Goal: Transaction & Acquisition: Purchase product/service

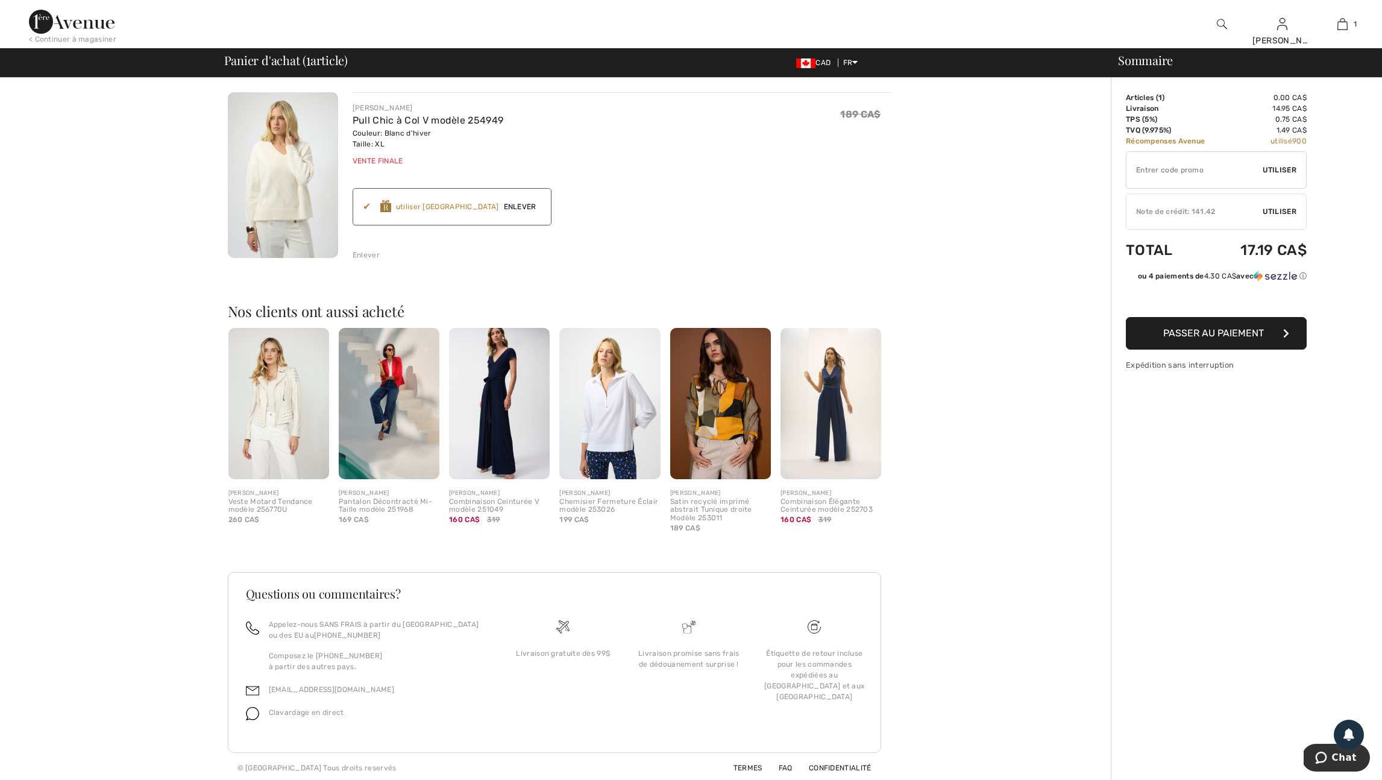
click at [1144, 173] on input "TEXT" at bounding box center [1194, 170] width 136 height 36
click at [541, 211] on span "Enlever" at bounding box center [520, 206] width 42 height 11
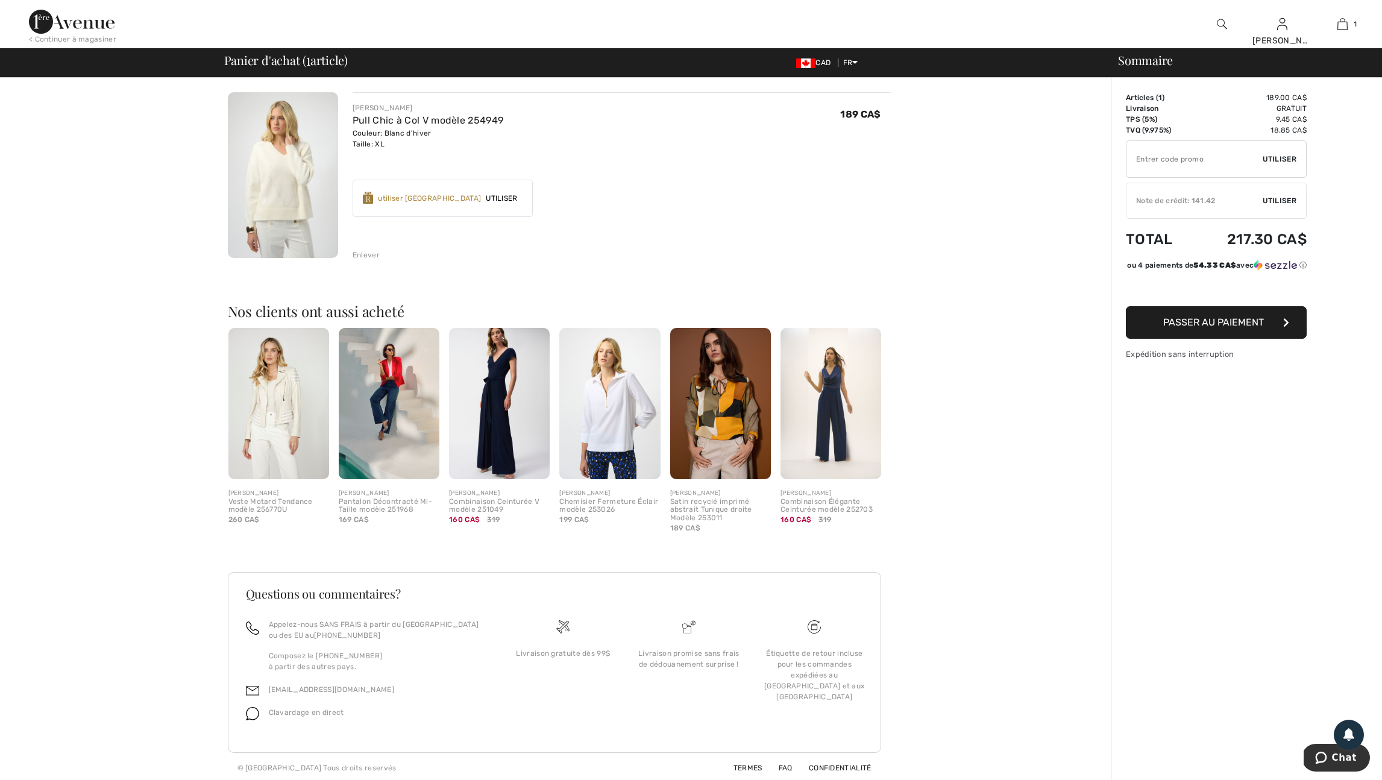
click at [1144, 164] on input "TEXT" at bounding box center [1194, 159] width 136 height 36
click at [1284, 205] on span "Utiliser" at bounding box center [1279, 200] width 34 height 11
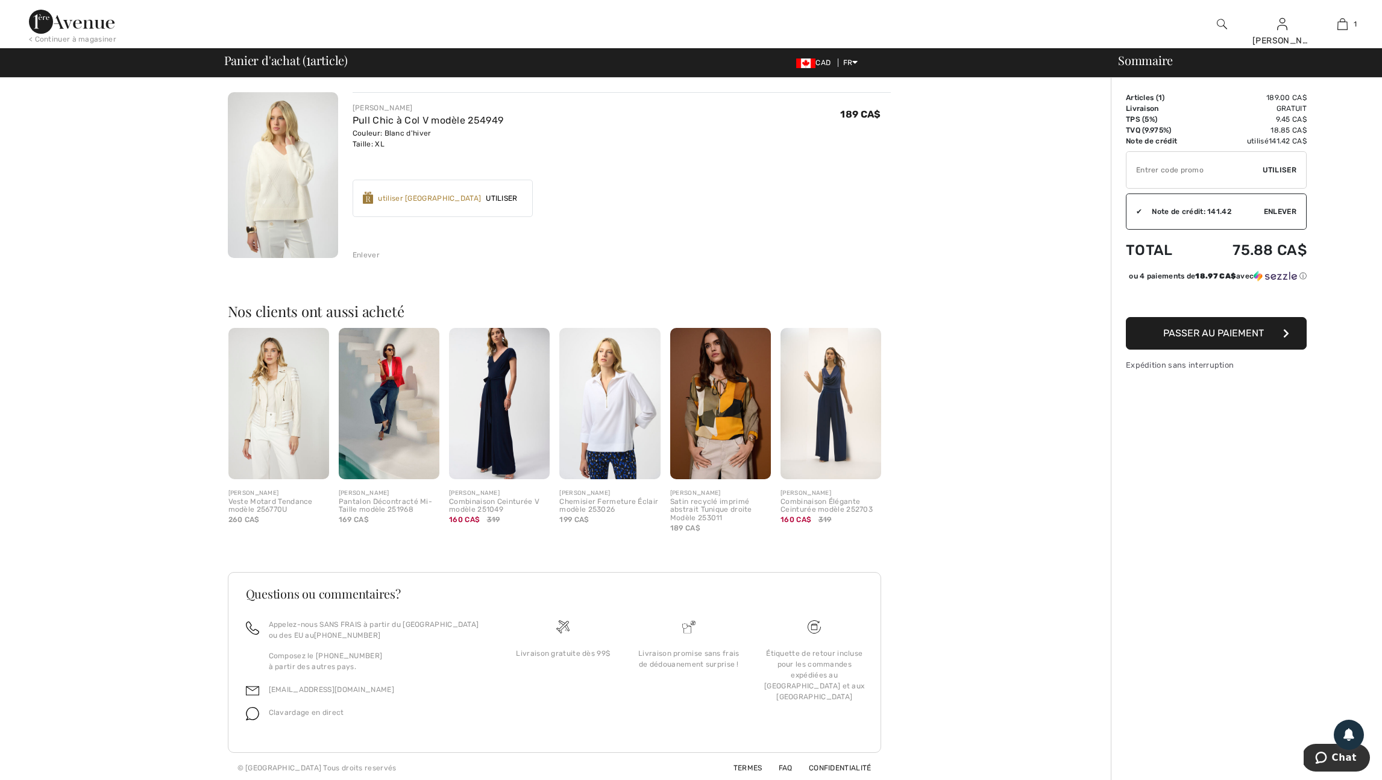
click at [1142, 175] on input "TEXT" at bounding box center [1194, 170] width 136 height 36
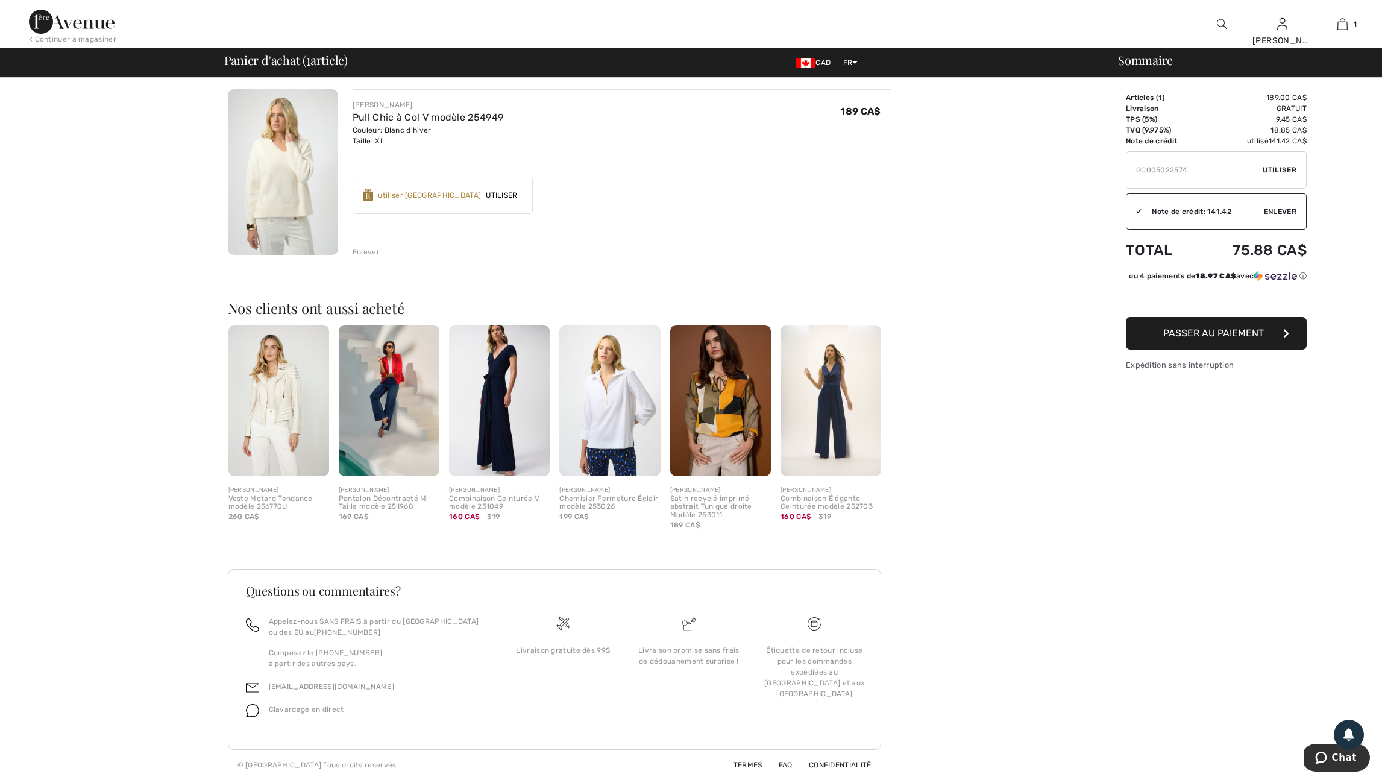
type input "GC005022574"
click at [1280, 167] on span "Utiliser" at bounding box center [1279, 169] width 34 height 11
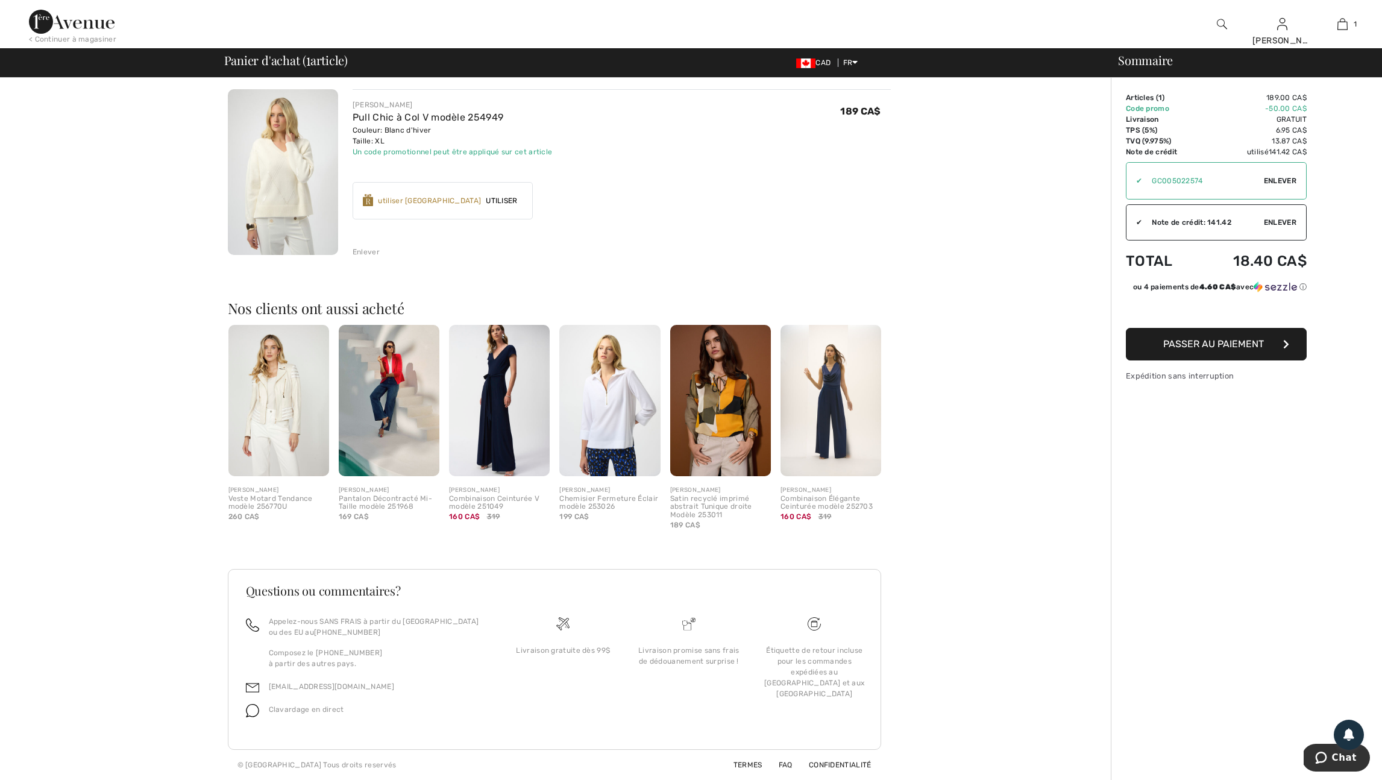
scroll to position [0, 0]
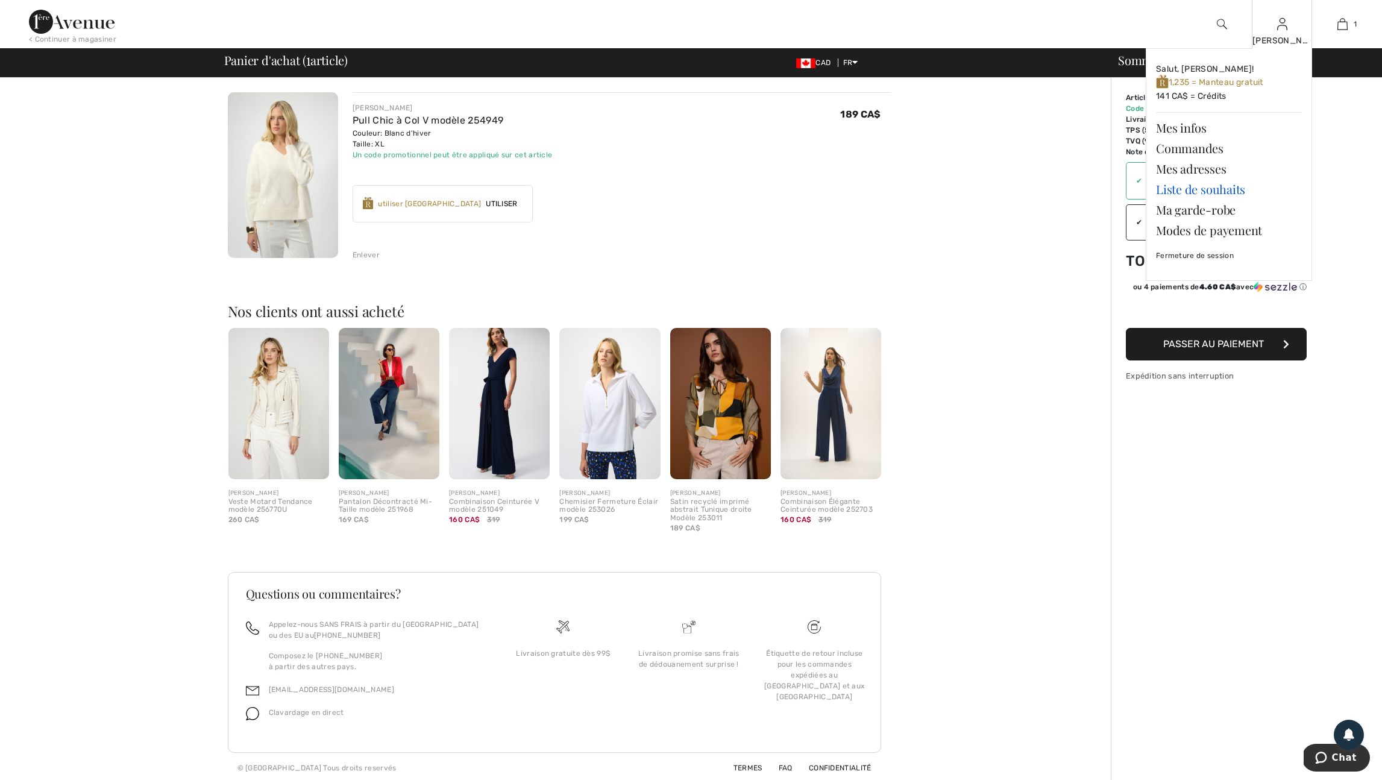
click at [1187, 193] on link "Liste de souhaits" at bounding box center [1229, 189] width 146 height 20
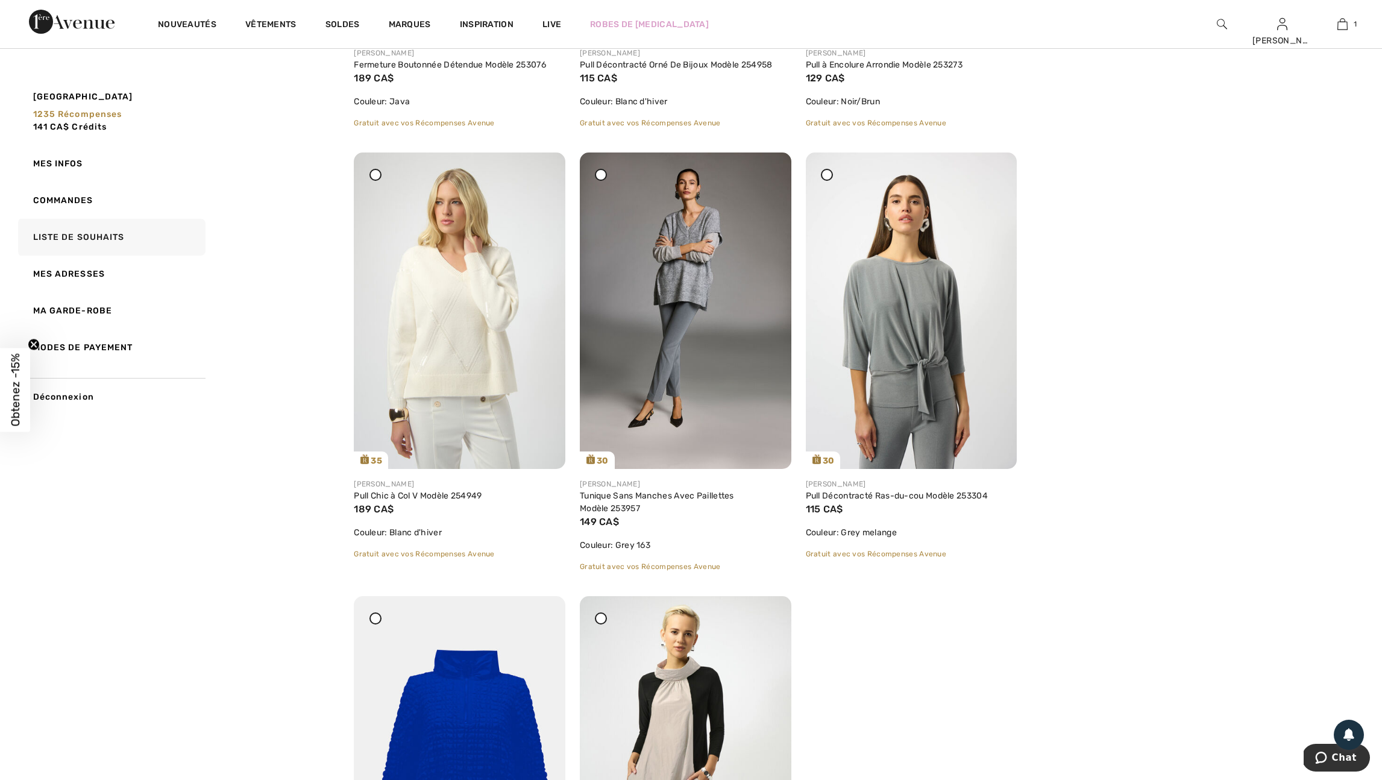
scroll to position [6646, 0]
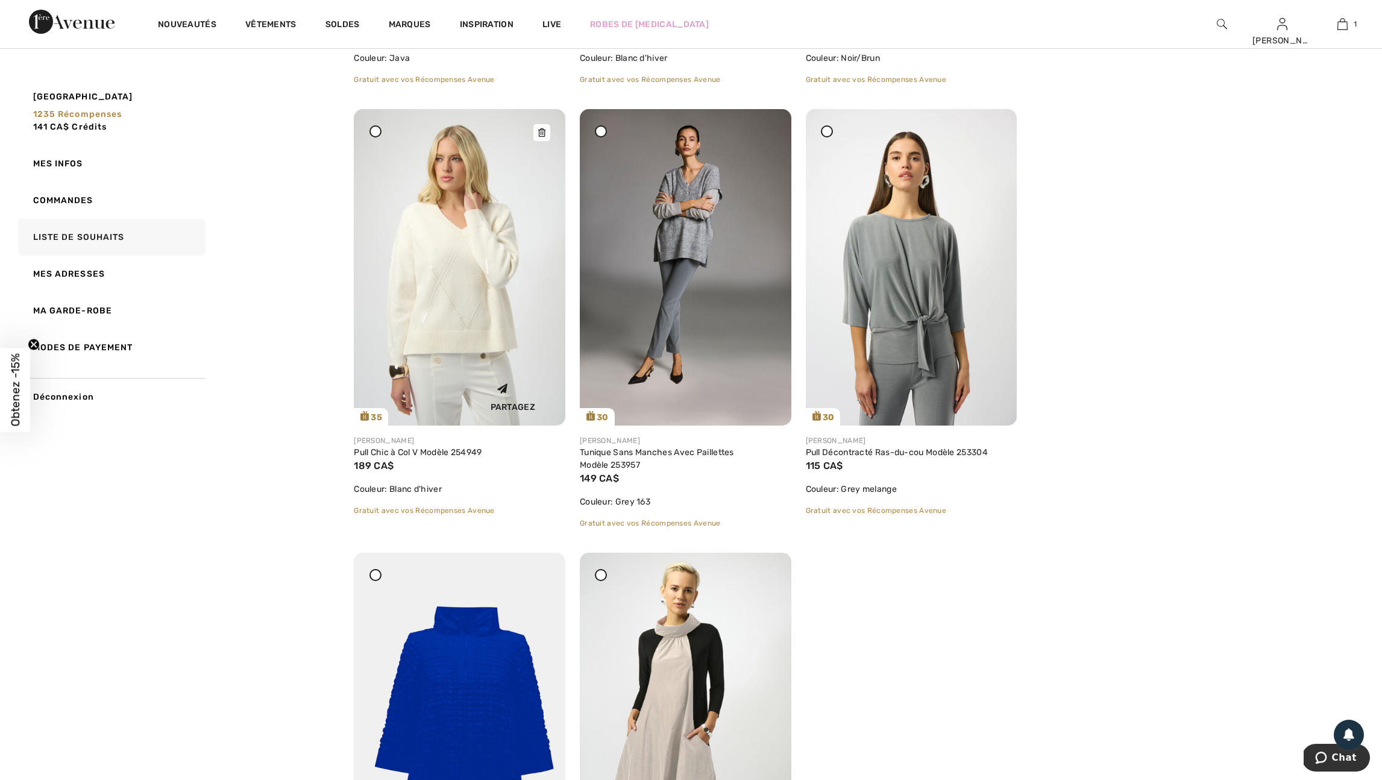
click at [458, 410] on img at bounding box center [459, 267] width 211 height 316
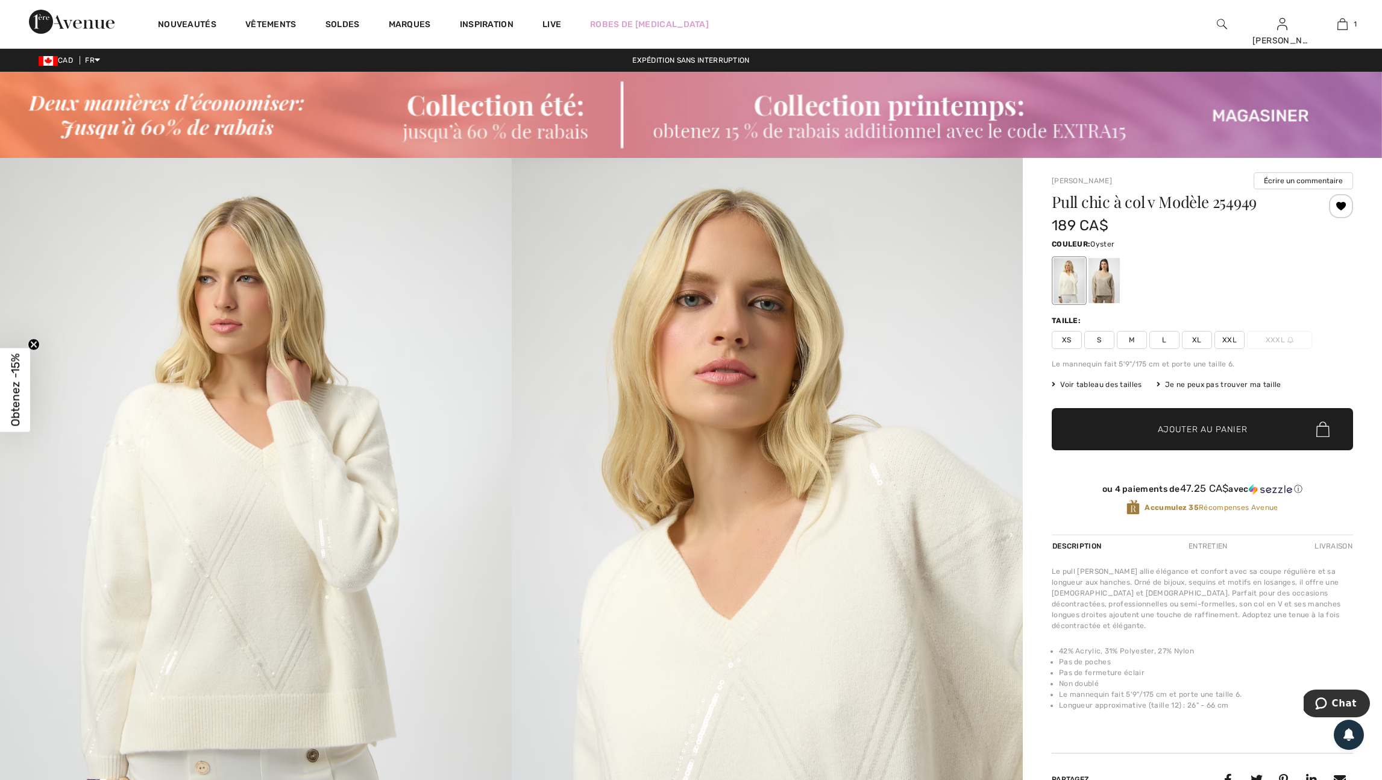
click at [1109, 286] on div at bounding box center [1103, 280] width 31 height 45
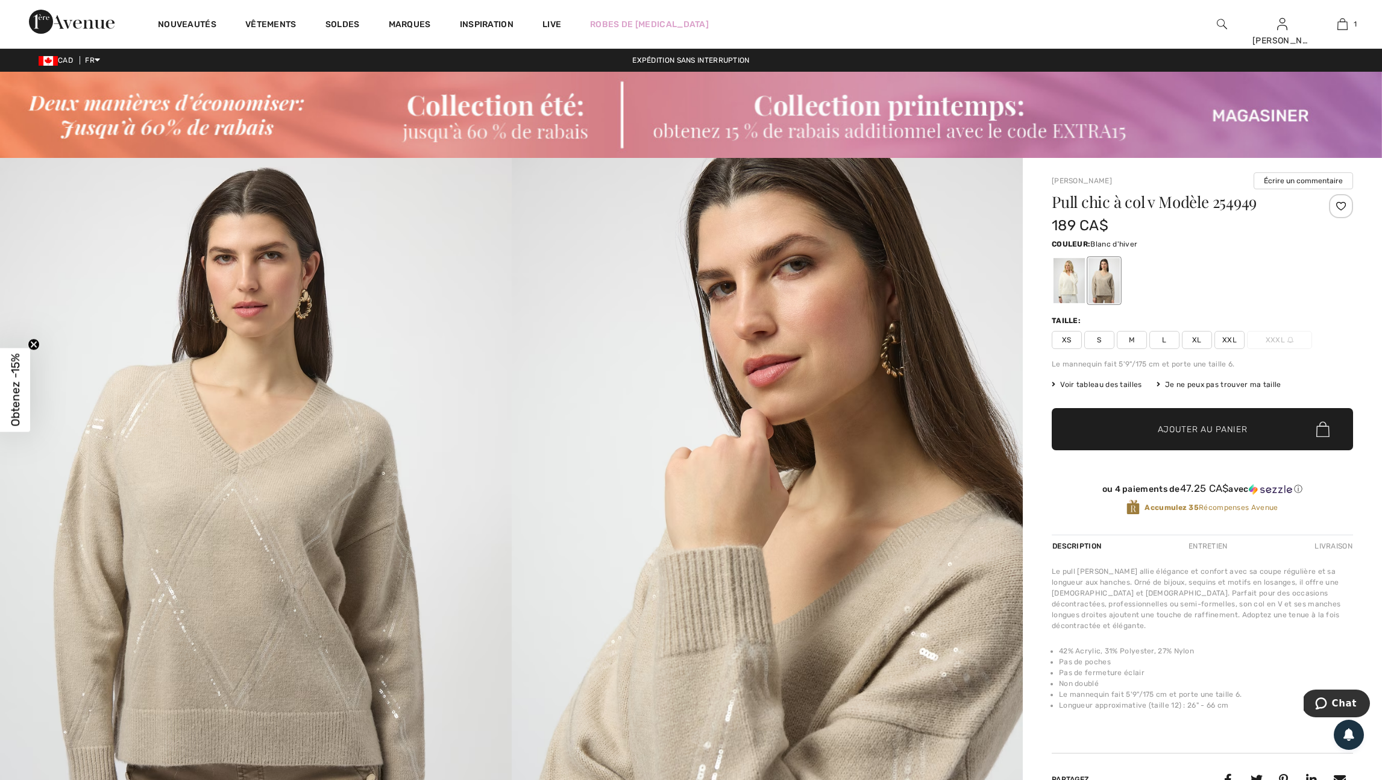
click at [1066, 298] on div at bounding box center [1068, 280] width 31 height 45
